Goal: Task Accomplishment & Management: Complete application form

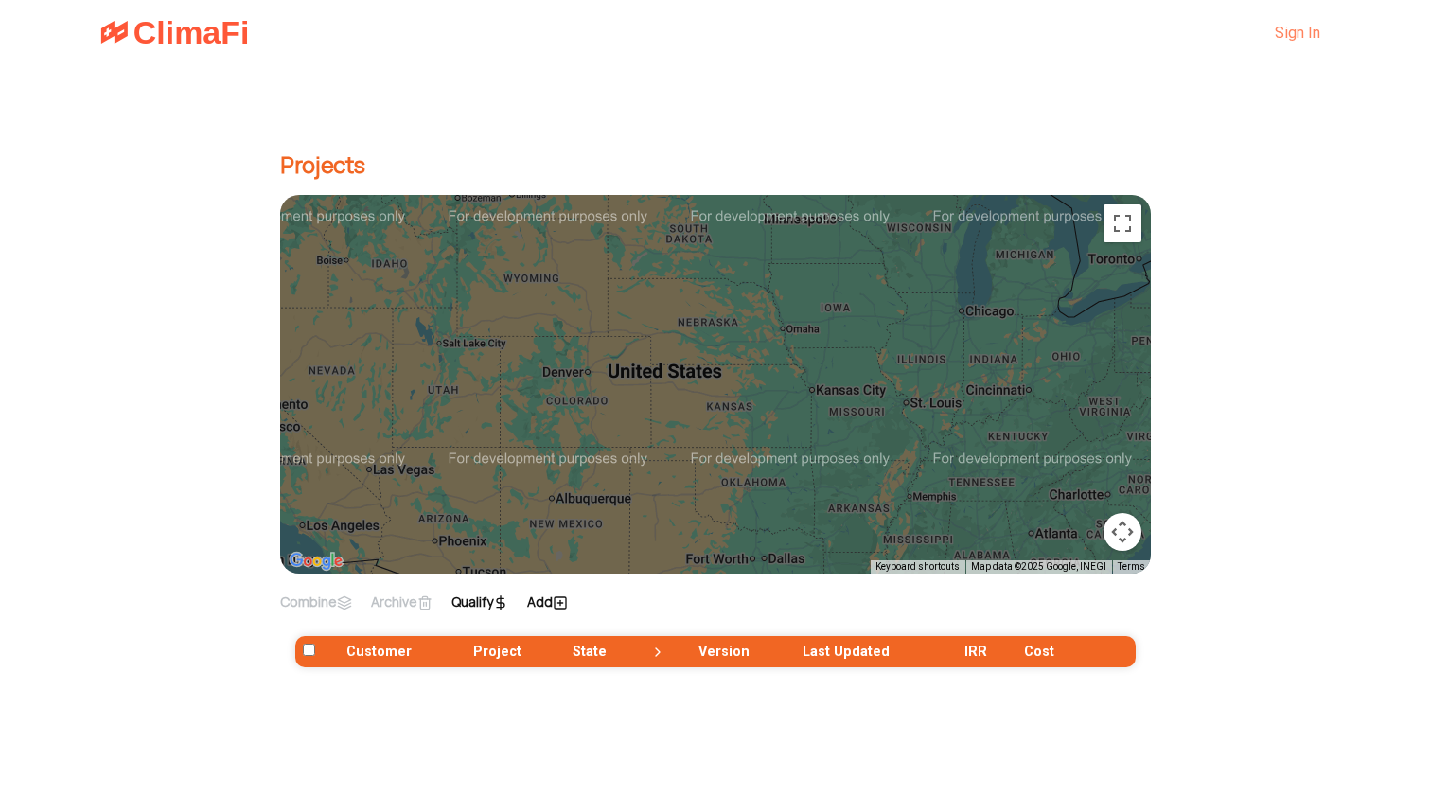
click at [1300, 25] on link "Sign In" at bounding box center [1297, 33] width 45 height 18
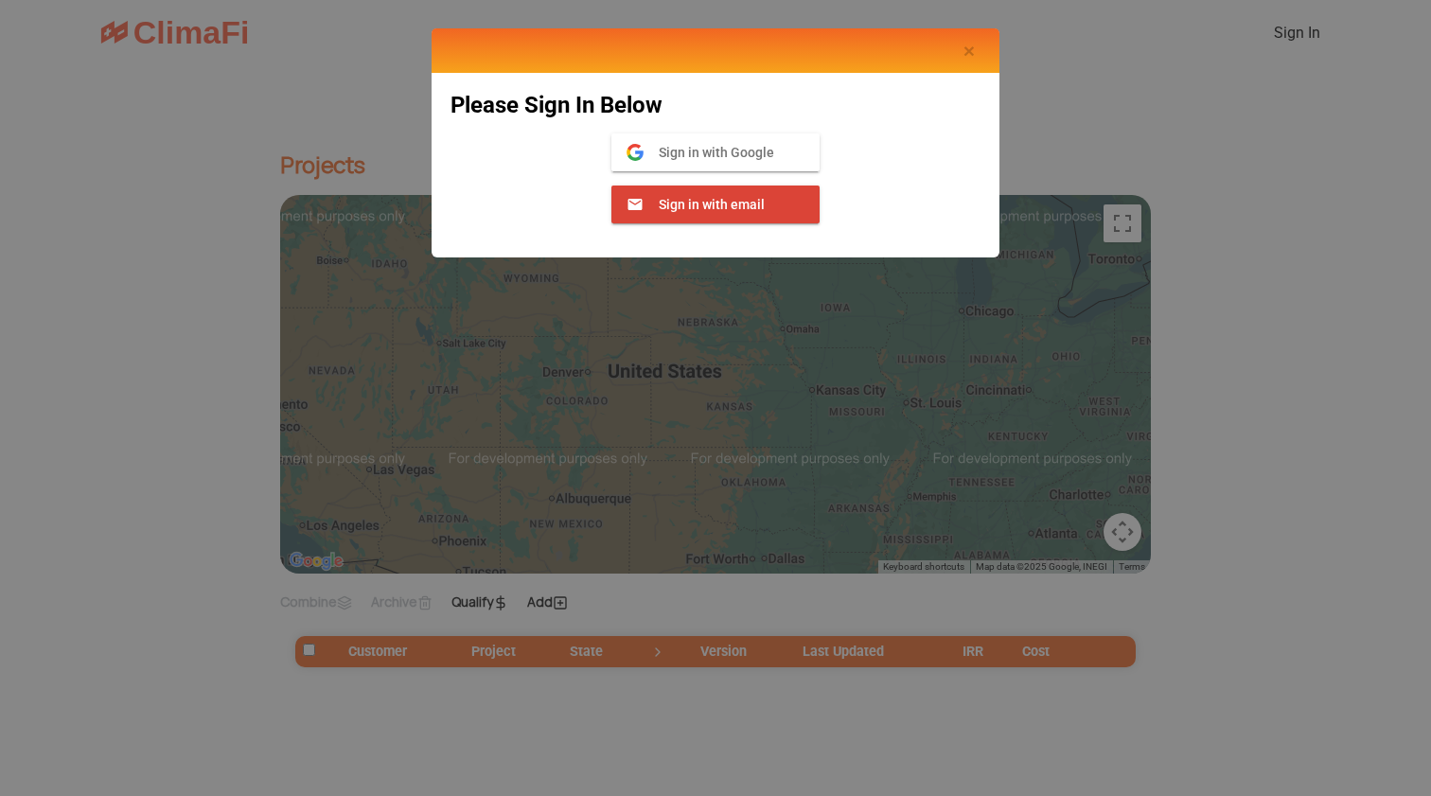
click at [732, 137] on button "Sign in with Google Google" at bounding box center [715, 152] width 208 height 38
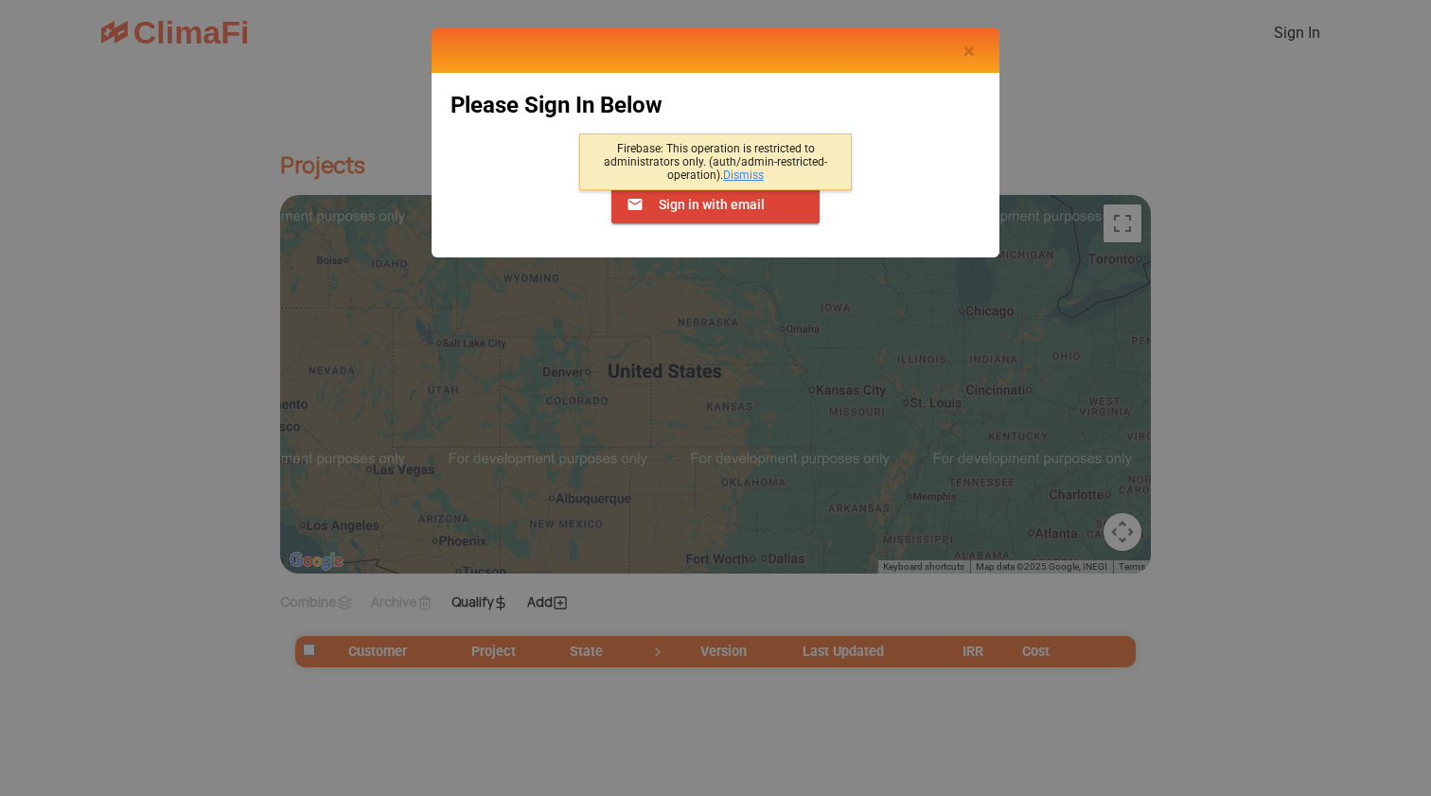
click at [731, 173] on link "Dismiss" at bounding box center [743, 174] width 41 height 13
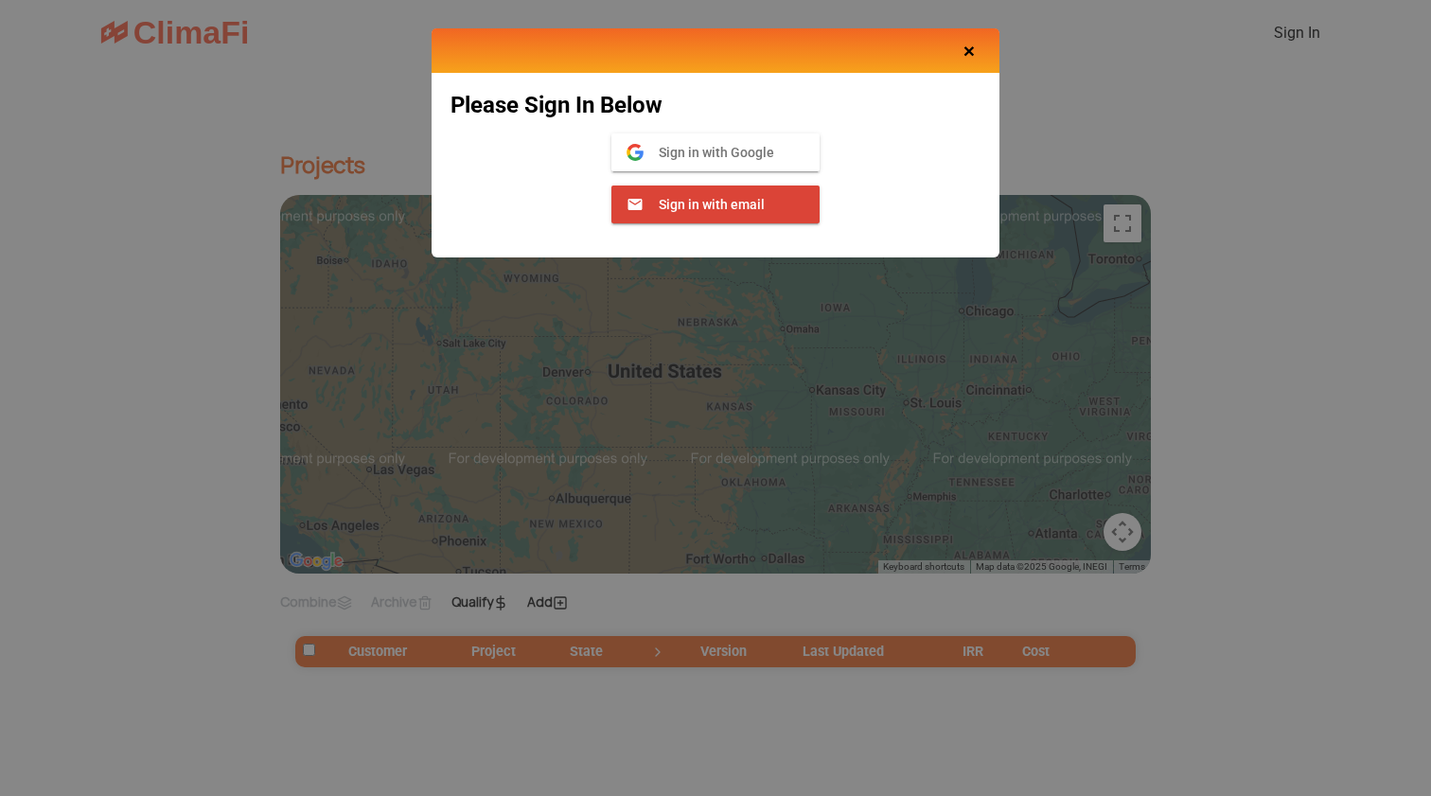
click at [969, 44] on span "Close" at bounding box center [969, 51] width 11 height 22
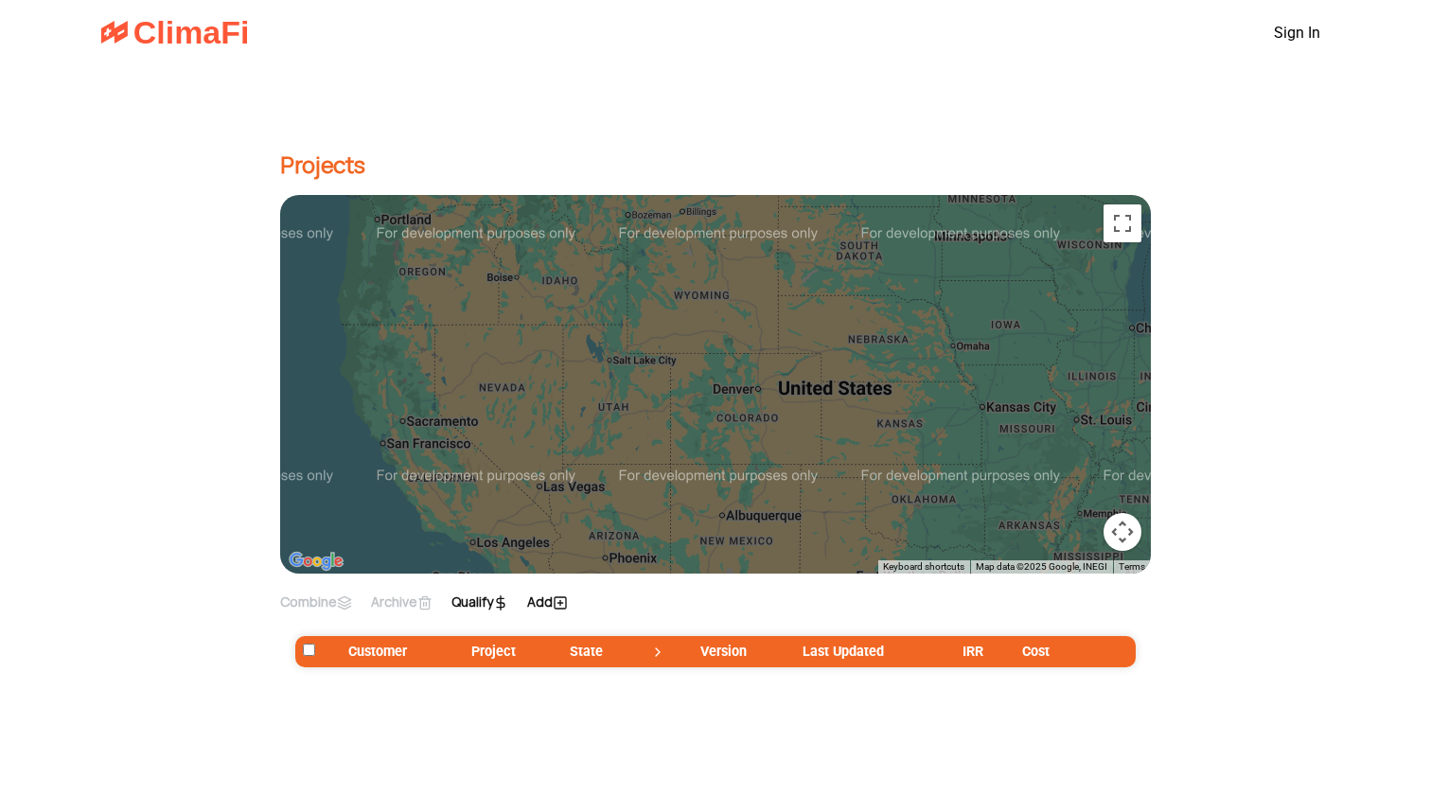
drag, startPoint x: 773, startPoint y: 406, endPoint x: 948, endPoint y: 426, distance: 176.2
click at [948, 426] on div at bounding box center [715, 384] width 871 height 379
click at [706, 426] on div at bounding box center [715, 384] width 871 height 379
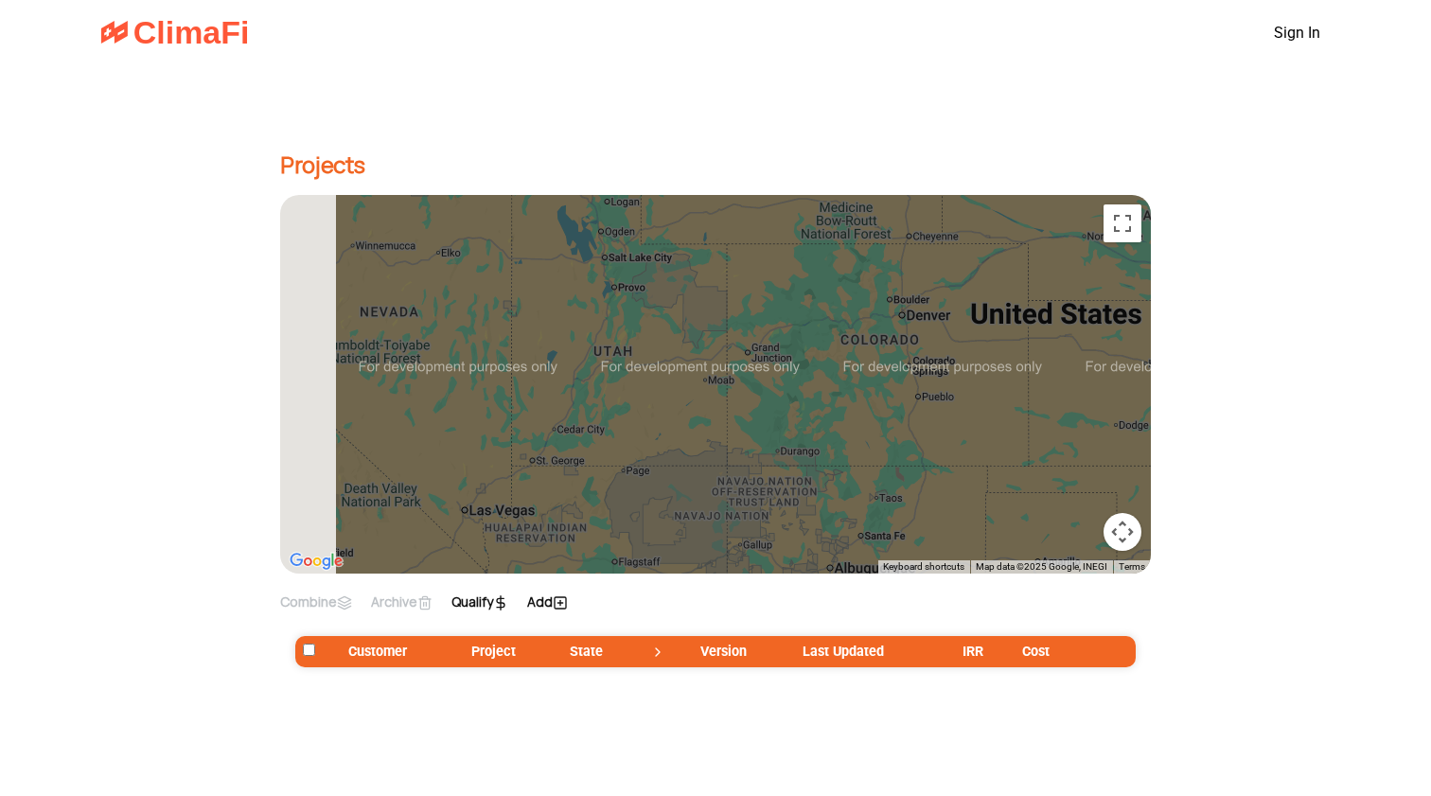
drag, startPoint x: 740, startPoint y: 461, endPoint x: 836, endPoint y: 413, distance: 107.1
click at [836, 413] on div at bounding box center [715, 384] width 871 height 379
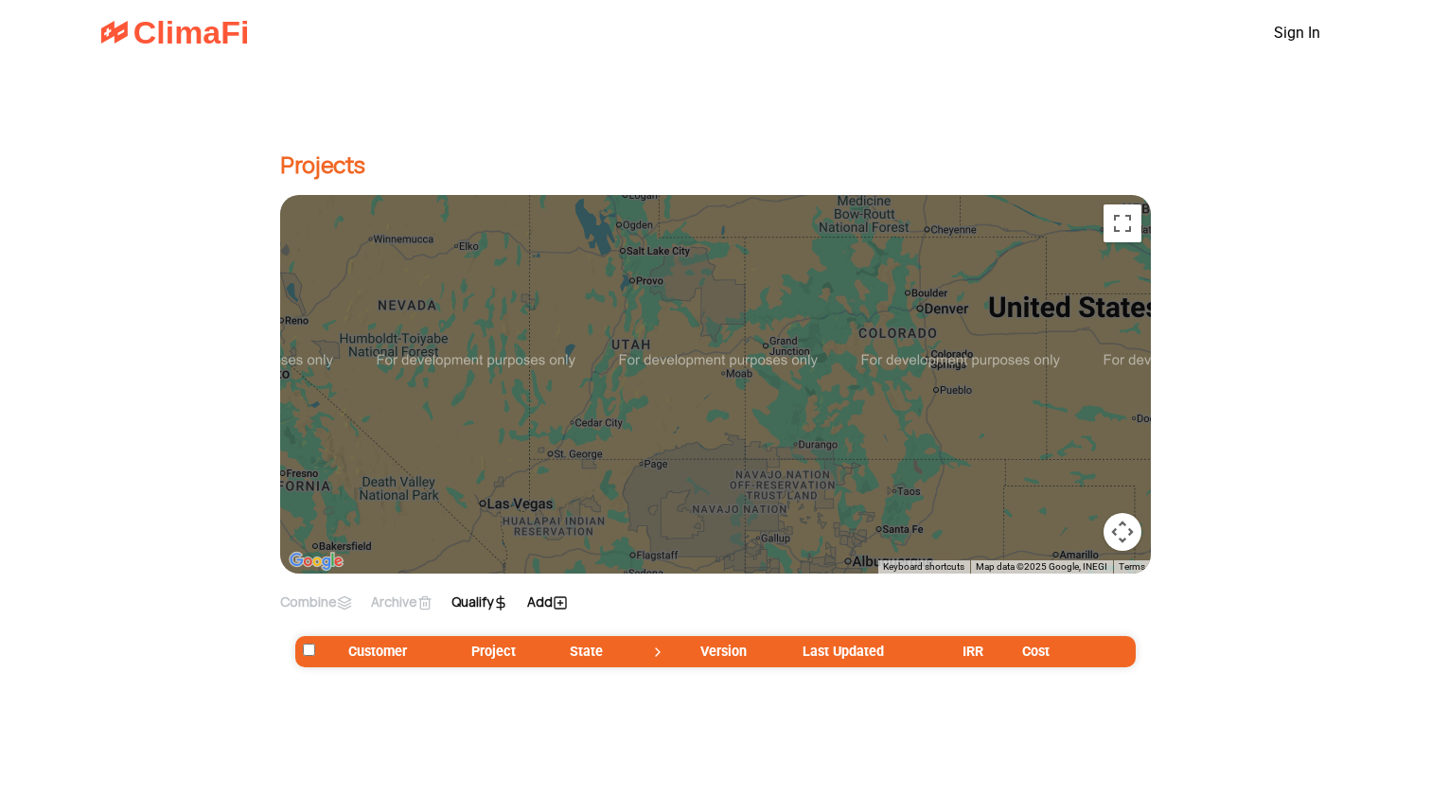
click at [622, 350] on div at bounding box center [715, 384] width 871 height 379
click at [522, 508] on div at bounding box center [715, 384] width 871 height 379
click at [488, 503] on div at bounding box center [715, 384] width 871 height 379
click at [499, 607] on label "Qualify" at bounding box center [479, 601] width 57 height 19
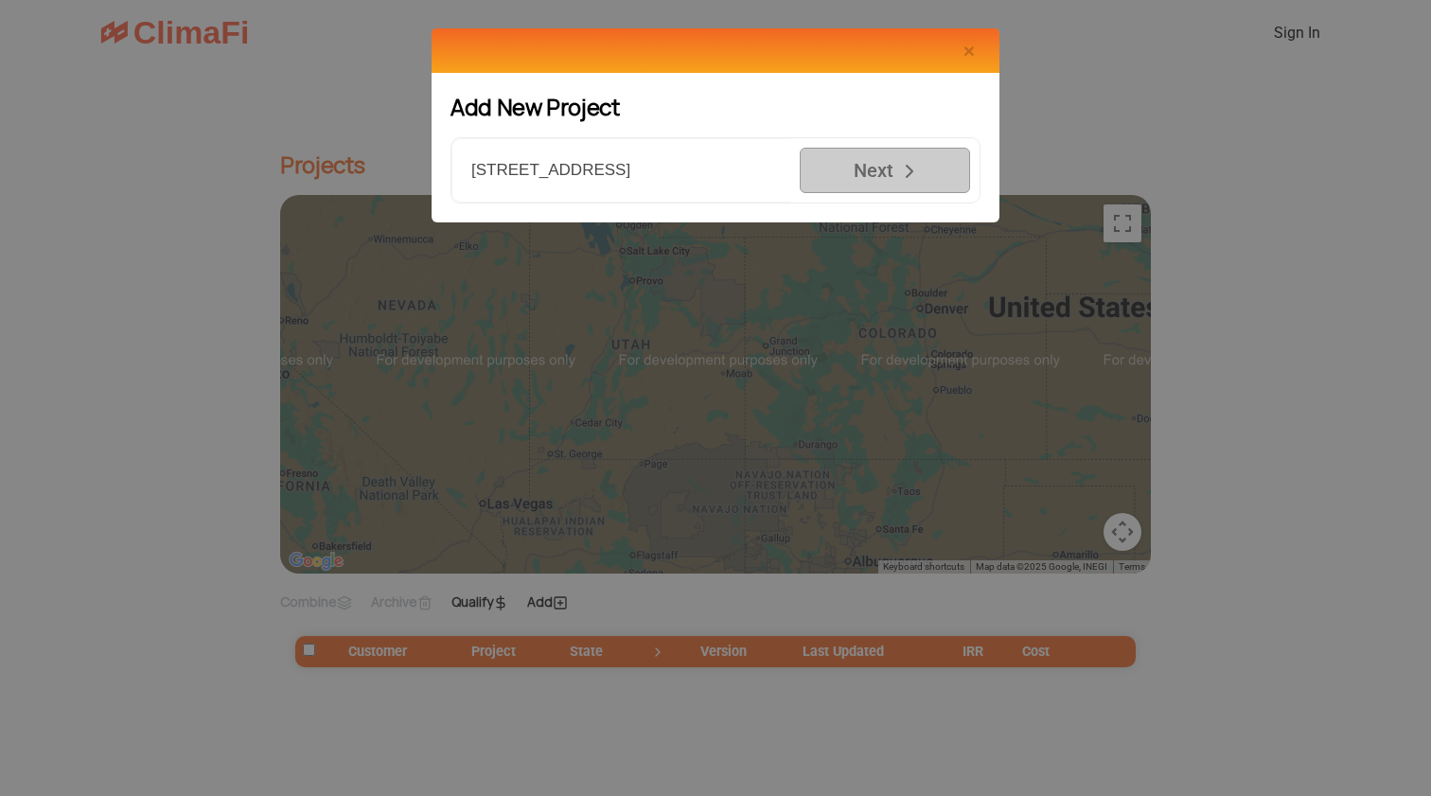
click at [716, 169] on input "[STREET_ADDRESS]" at bounding box center [620, 170] width 339 height 64
click at [972, 54] on span "Close" at bounding box center [969, 51] width 11 height 22
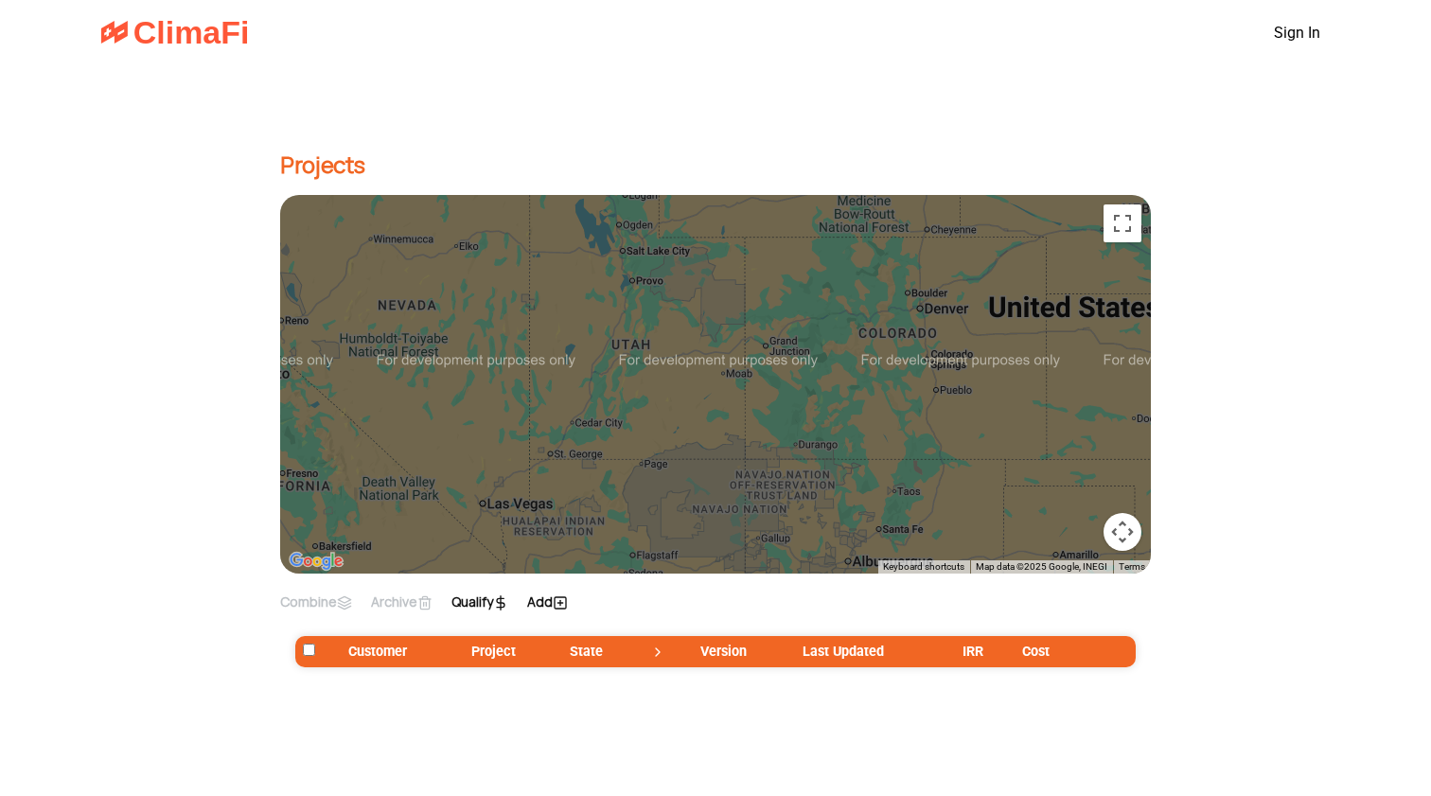
click at [636, 136] on div "Projects ← Move left → Move right ↑ Move up ↓ Move down + Zoom in - Zoom out Ho…" at bounding box center [715, 397] width 946 height 646
click at [185, 447] on section "Projects ← Move left → Move right ↑ Move up ↓ Move down + Zoom in - Zoom out Ho…" at bounding box center [715, 467] width 1431 height 807
click at [342, 605] on icon at bounding box center [344, 602] width 15 height 15
click at [433, 610] on icon at bounding box center [424, 602] width 15 height 15
click at [308, 651] on input "checkbox" at bounding box center [309, 650] width 12 height 12
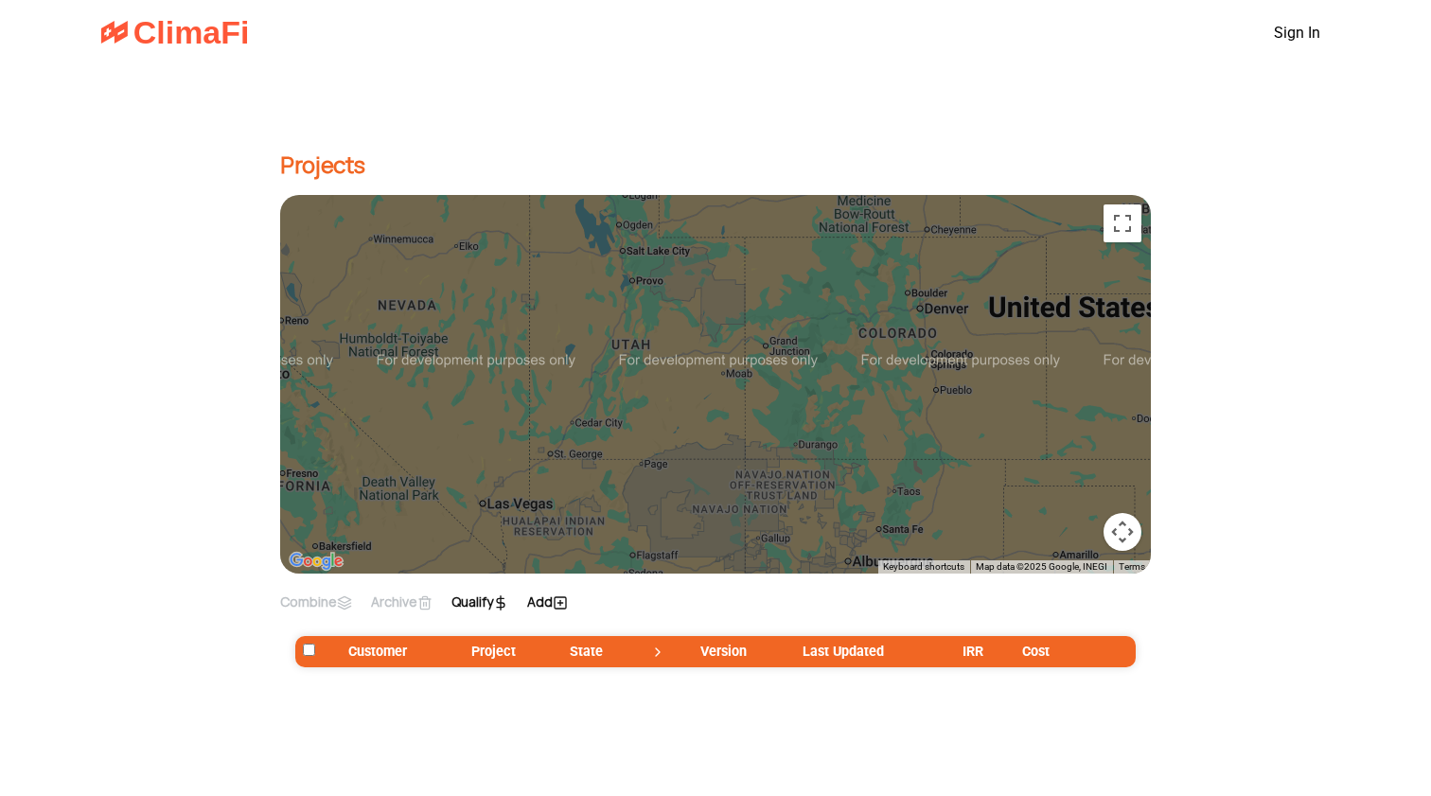
checkbox input "false"
click at [705, 698] on div "Projects ← Move left → Move right ↑ Move up ↓ Move down + Zoom in - Zoom out Ho…" at bounding box center [715, 397] width 946 height 646
click at [555, 593] on label "Add" at bounding box center [547, 601] width 41 height 19
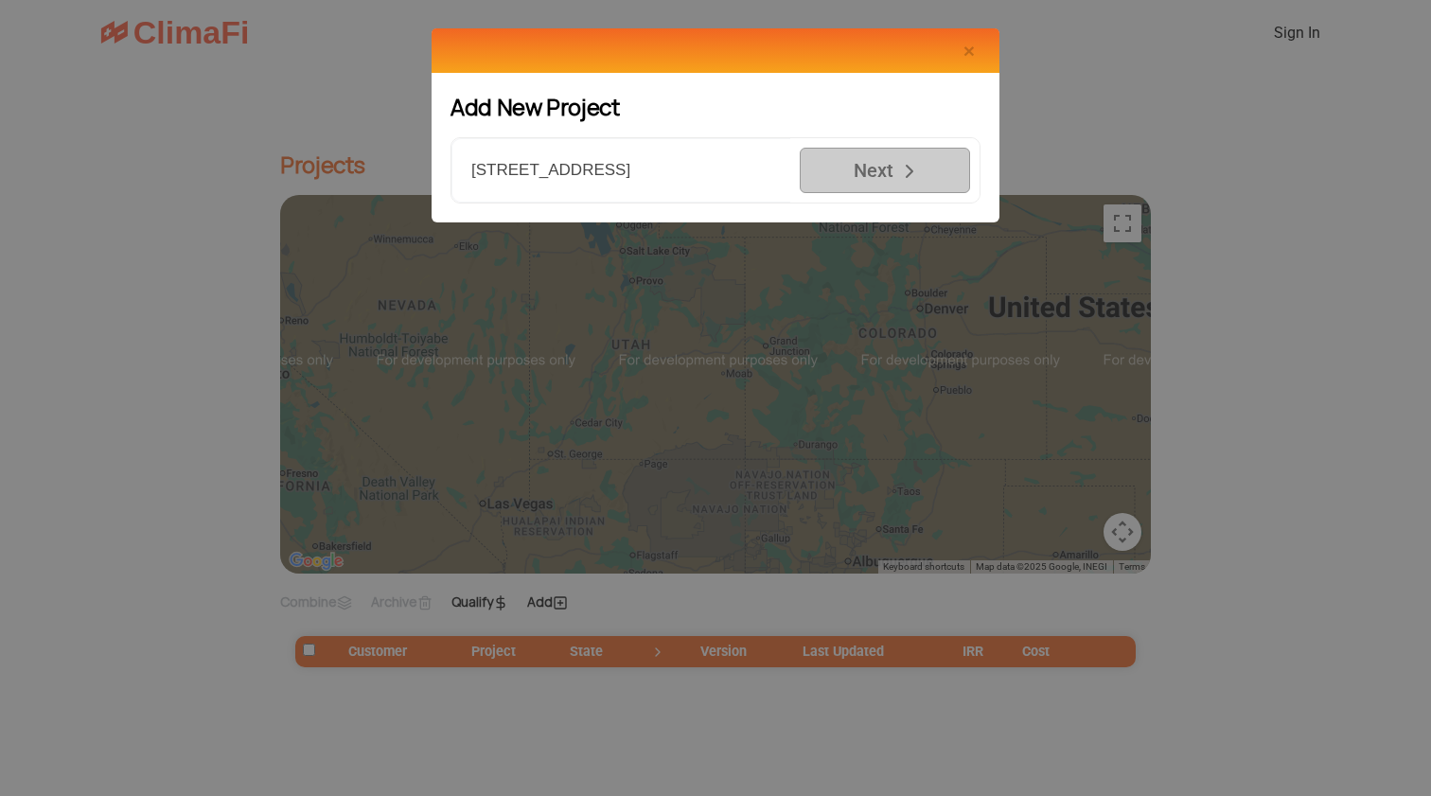
click at [894, 203] on div "Add New Project [STREET_ADDRESS] Next" at bounding box center [716, 148] width 568 height 150
click at [592, 182] on input "[STREET_ADDRESS]" at bounding box center [620, 170] width 339 height 64
click at [964, 44] on span "Close" at bounding box center [969, 51] width 11 height 22
